Goal: Browse casually: Explore the website without a specific task or goal

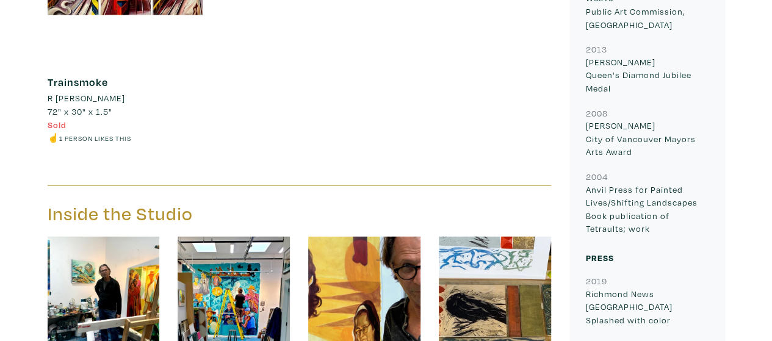
scroll to position [1611, 0]
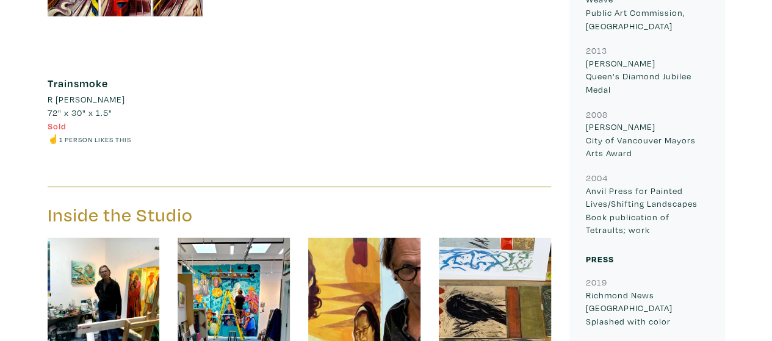
click at [225, 316] on img at bounding box center [234, 294] width 112 height 112
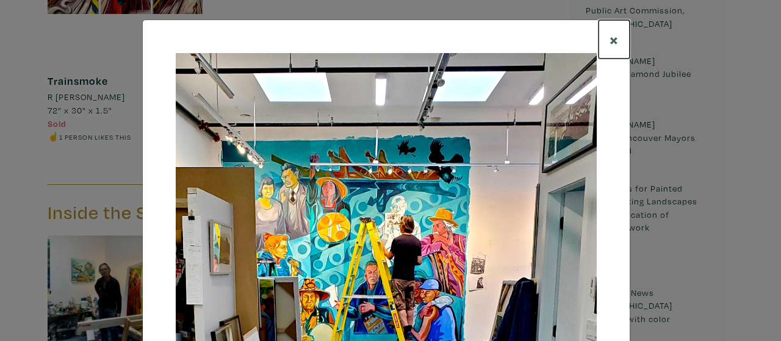
click at [610, 39] on span "×" at bounding box center [614, 39] width 9 height 21
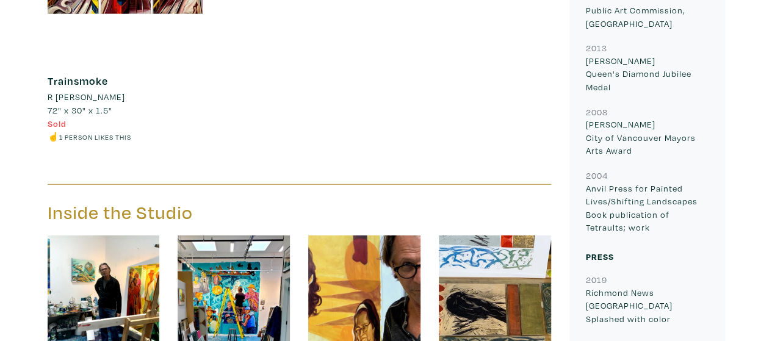
click at [175, 81] on h6 "Trainsmoke" at bounding box center [126, 80] width 156 height 13
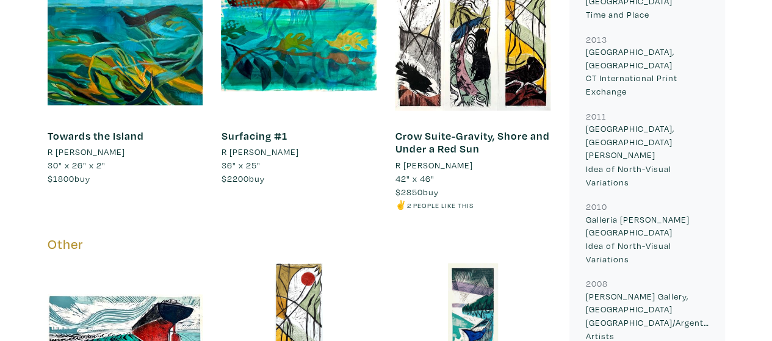
scroll to position [930, 0]
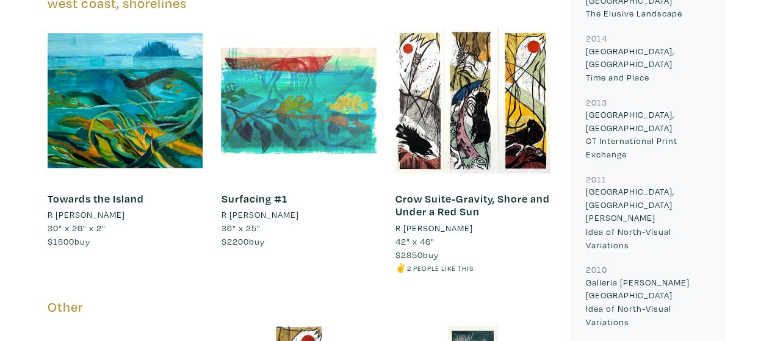
click at [277, 125] on div at bounding box center [299, 101] width 156 height 156
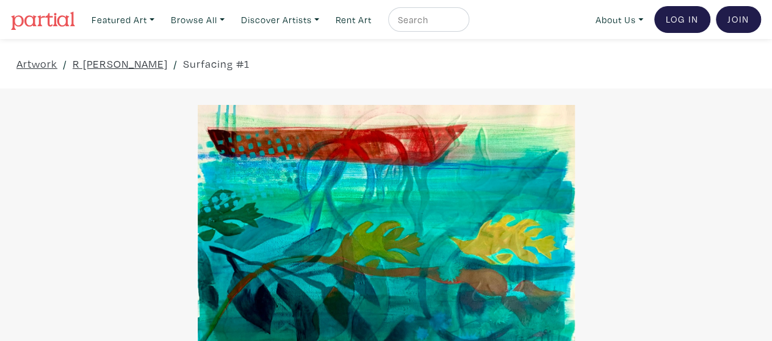
click at [181, 164] on div at bounding box center [386, 233] width 772 height 257
